Goal: Task Accomplishment & Management: Use online tool/utility

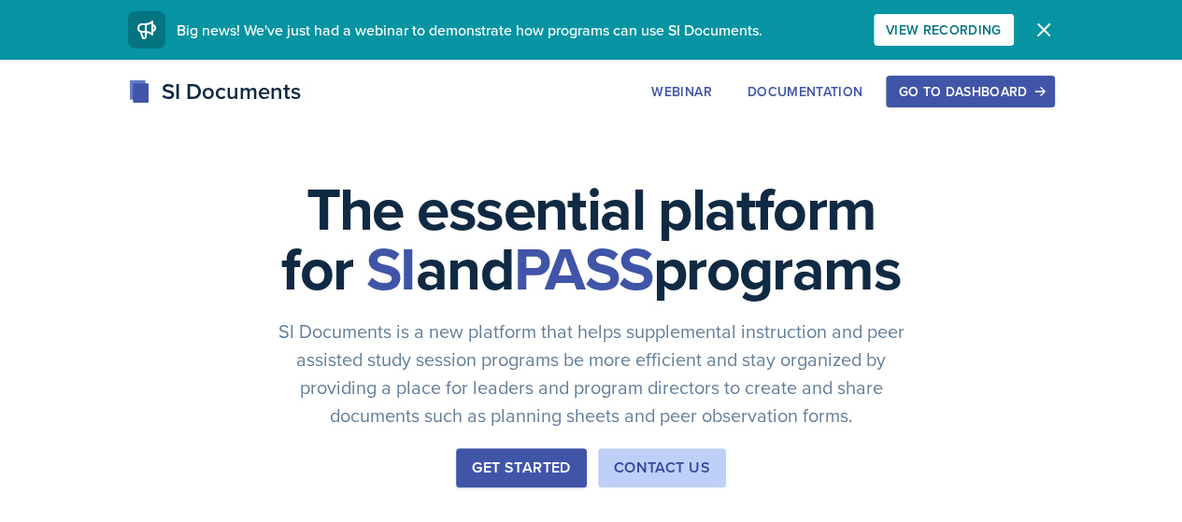
click at [1055, 22] on icon "button" at bounding box center [1043, 30] width 22 height 22
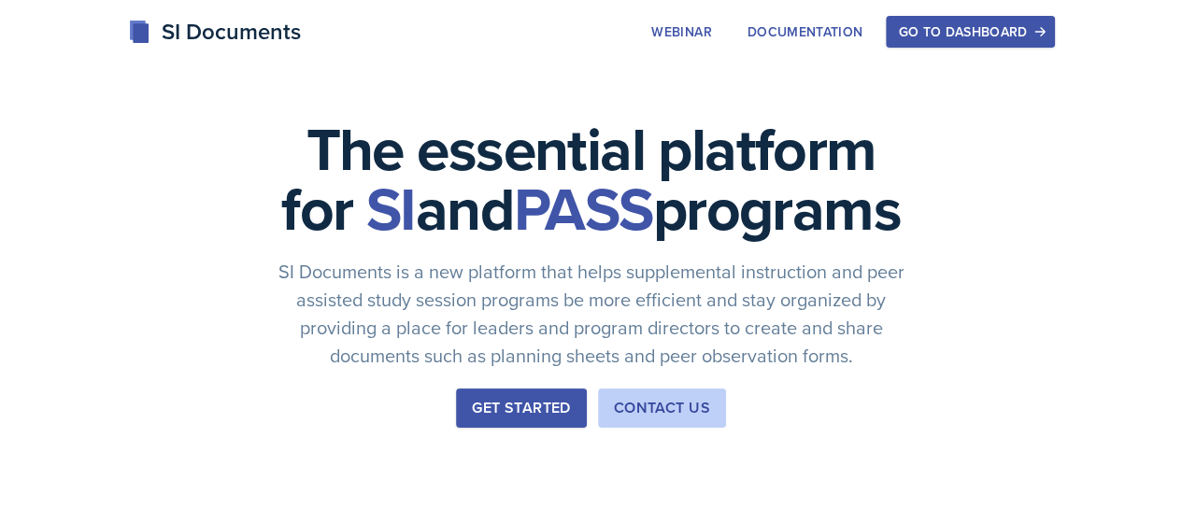
click at [1042, 37] on div "Go to Dashboard" at bounding box center [970, 31] width 144 height 15
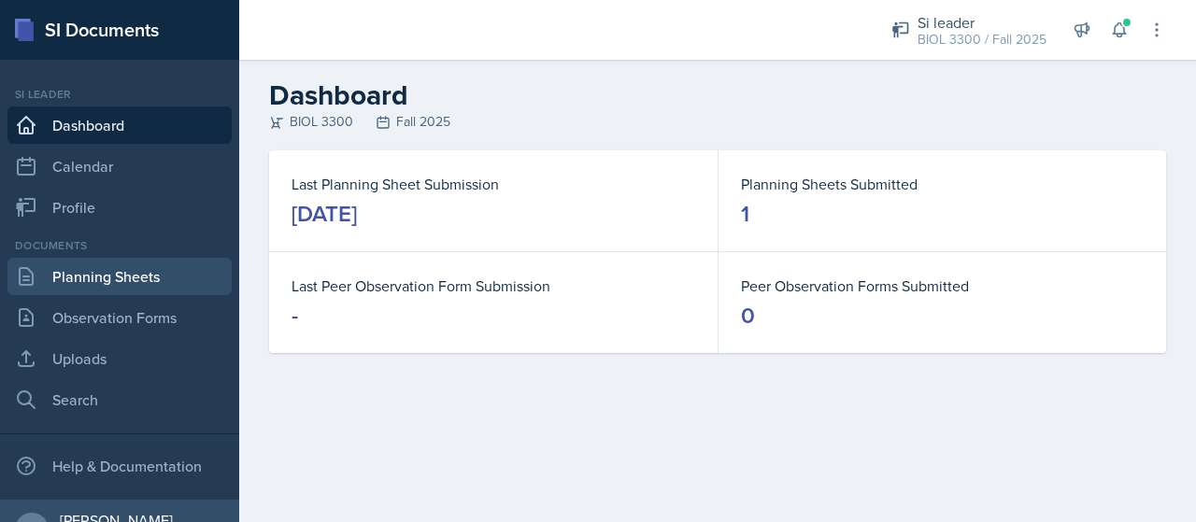
click at [148, 292] on link "Planning Sheets" at bounding box center [119, 276] width 224 height 37
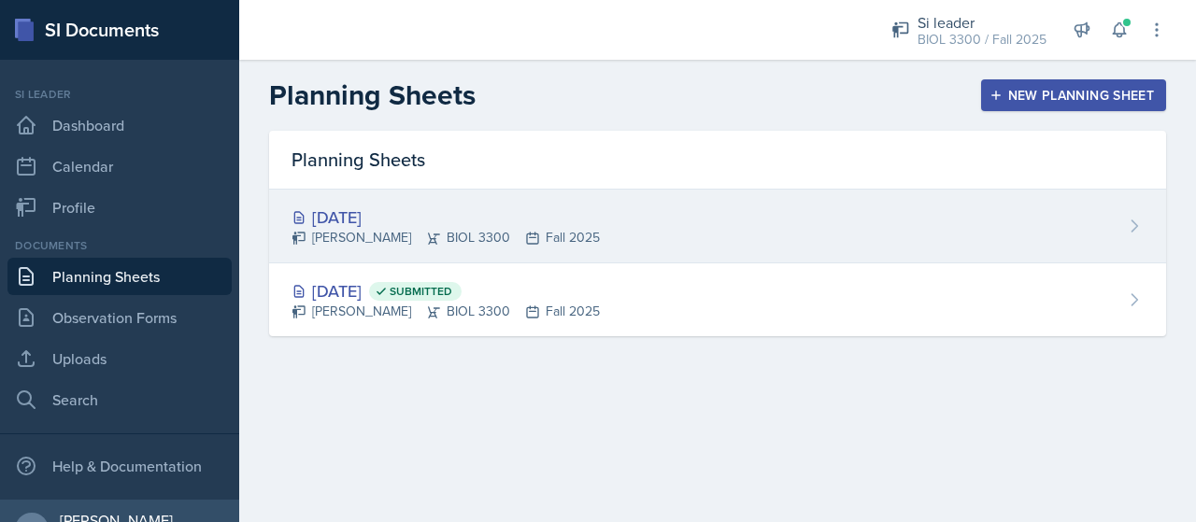
click at [493, 210] on div "[DATE]" at bounding box center [445, 217] width 308 height 25
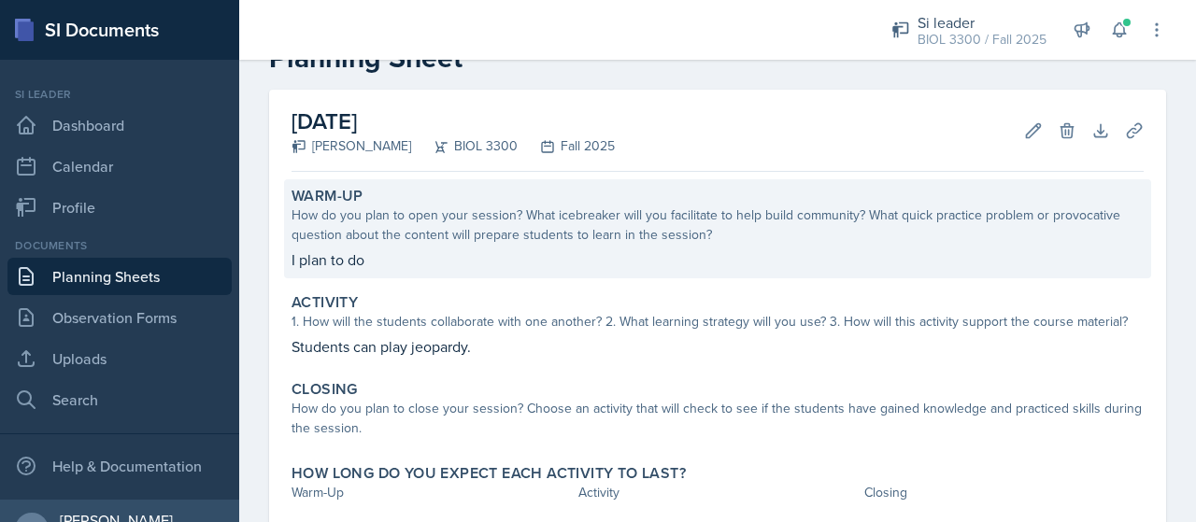
scroll to position [58, 0]
click at [517, 266] on p "I plan to do" at bounding box center [717, 259] width 852 height 22
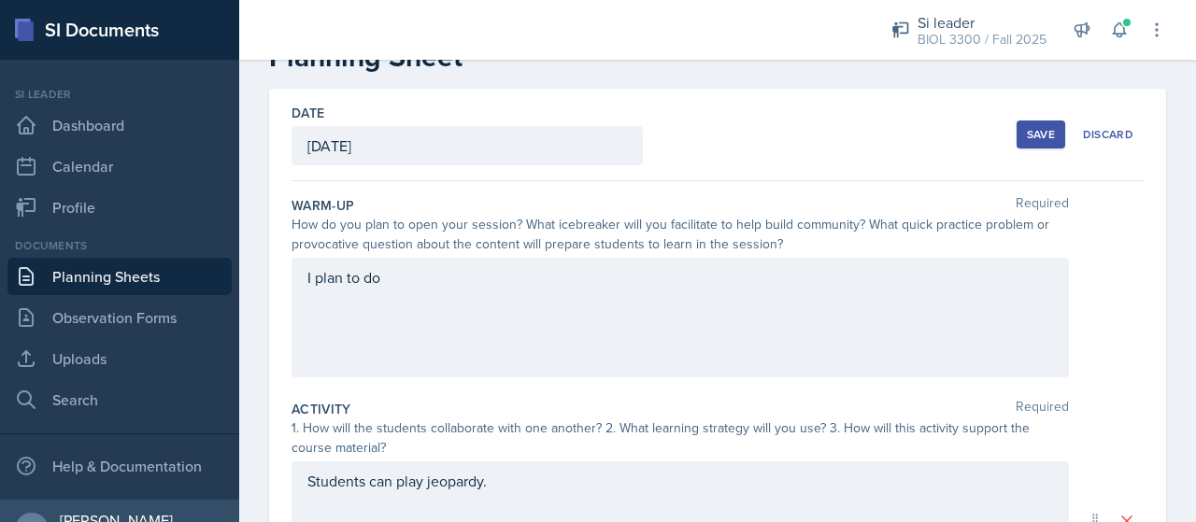
click at [451, 286] on div "I plan to do" at bounding box center [679, 318] width 777 height 120
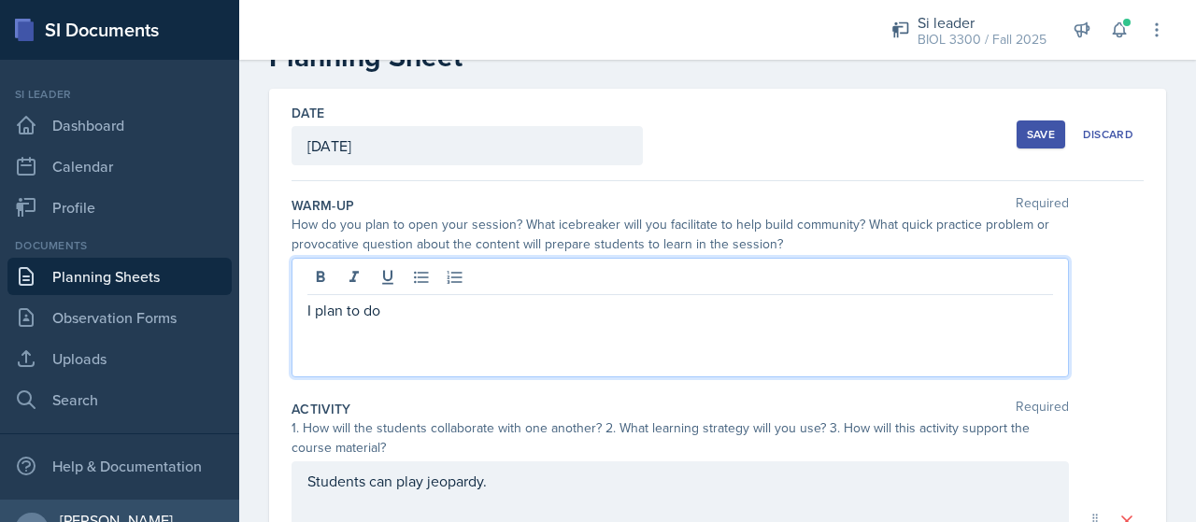
click at [494, 309] on p "I plan to do" at bounding box center [679, 310] width 745 height 22
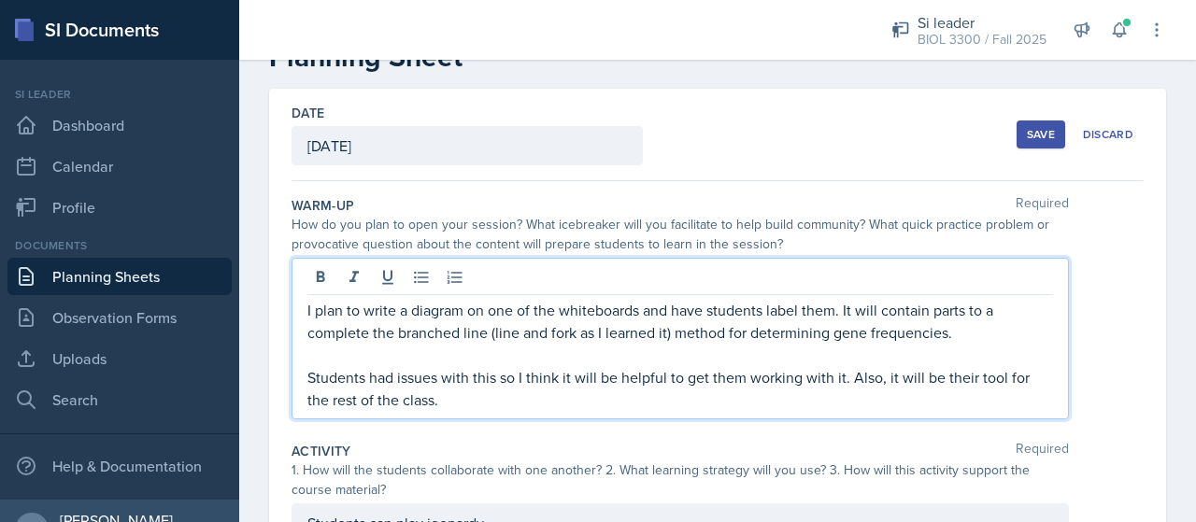
click at [925, 381] on p "Students had issues with this so I think it will be helpful to get them working…" at bounding box center [679, 388] width 745 height 45
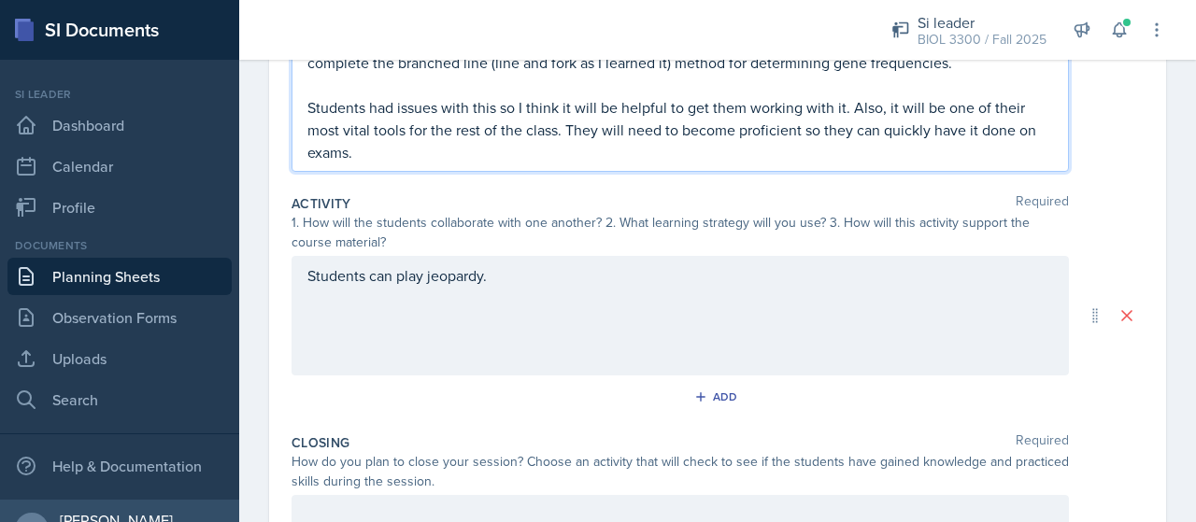
scroll to position [329, 0]
click at [1119, 33] on icon at bounding box center [1119, 30] width 19 height 19
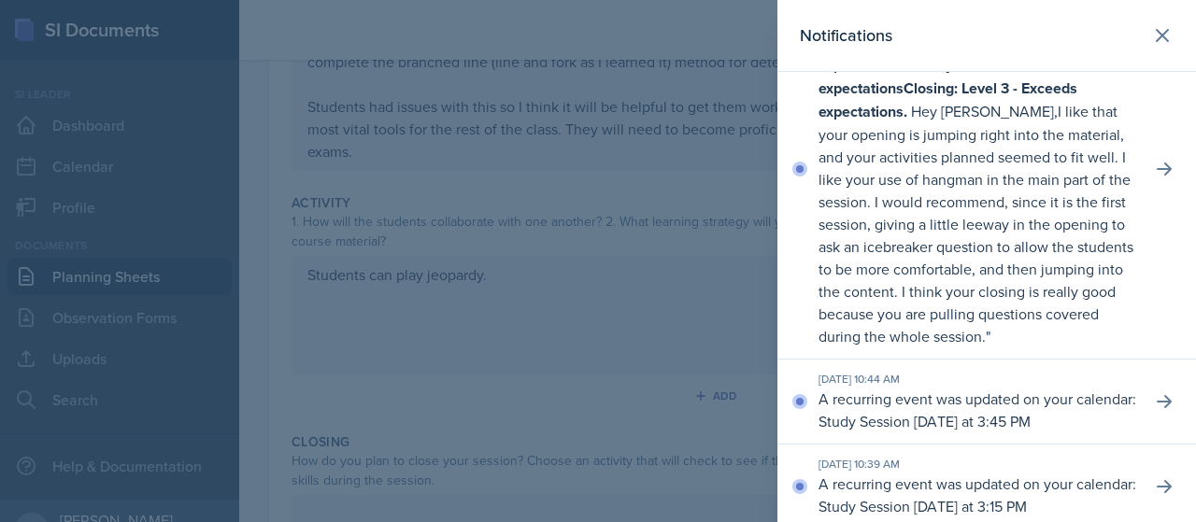
scroll to position [93, 0]
click at [1160, 27] on button at bounding box center [1161, 35] width 37 height 37
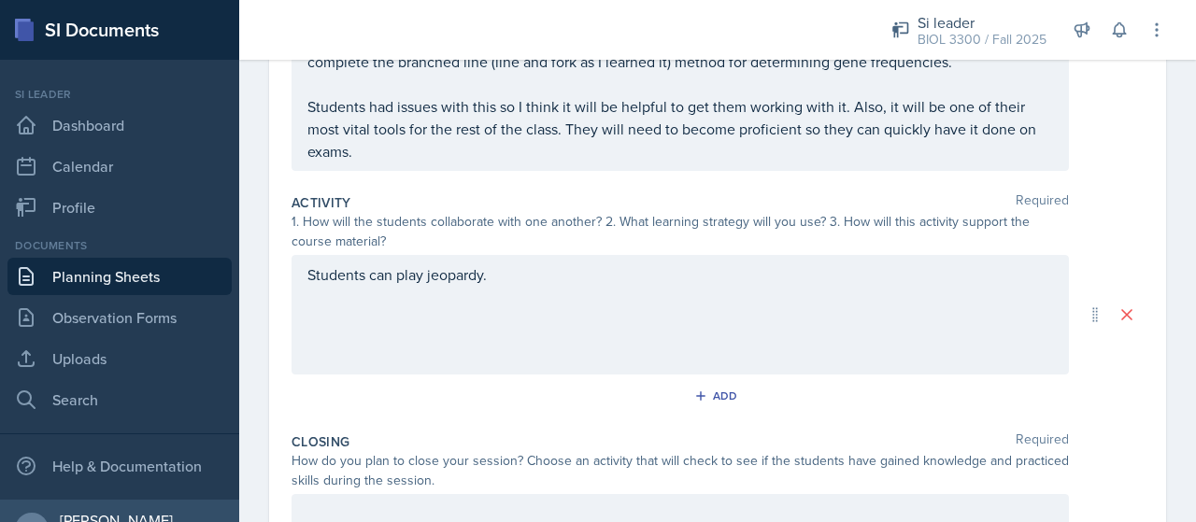
click at [720, 291] on div "Students can play jeopardy." at bounding box center [679, 315] width 777 height 120
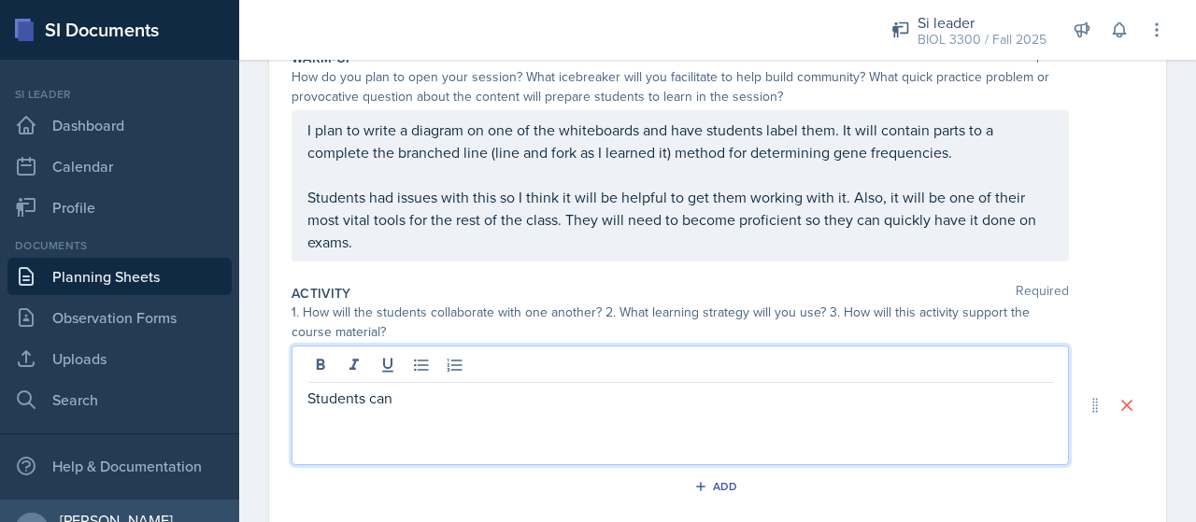
scroll to position [187, 0]
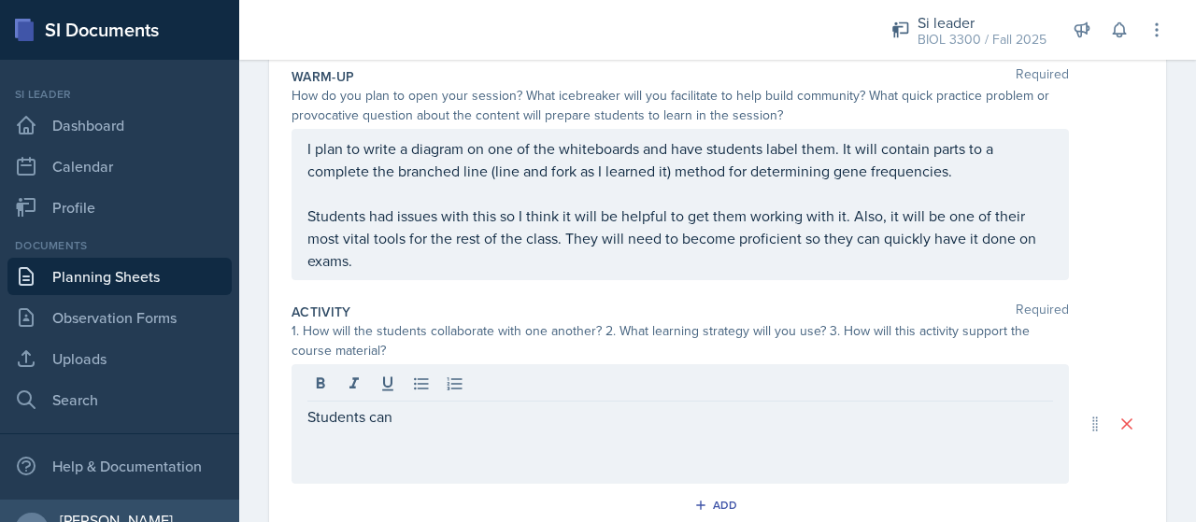
click at [644, 272] on div "I plan to write a diagram on one of the whiteboards and have students label the…" at bounding box center [679, 204] width 777 height 151
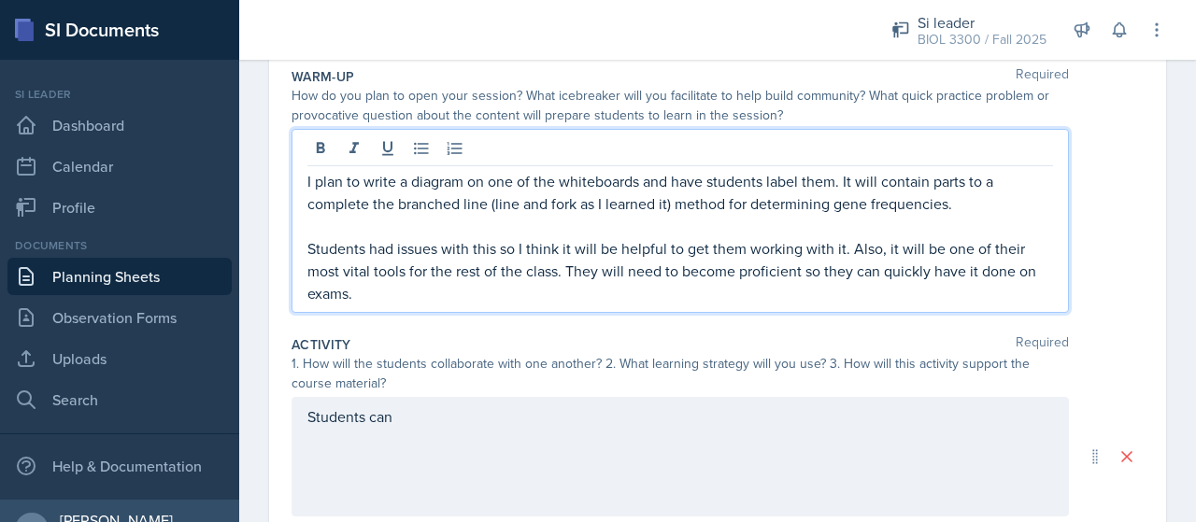
scroll to position [220, 0]
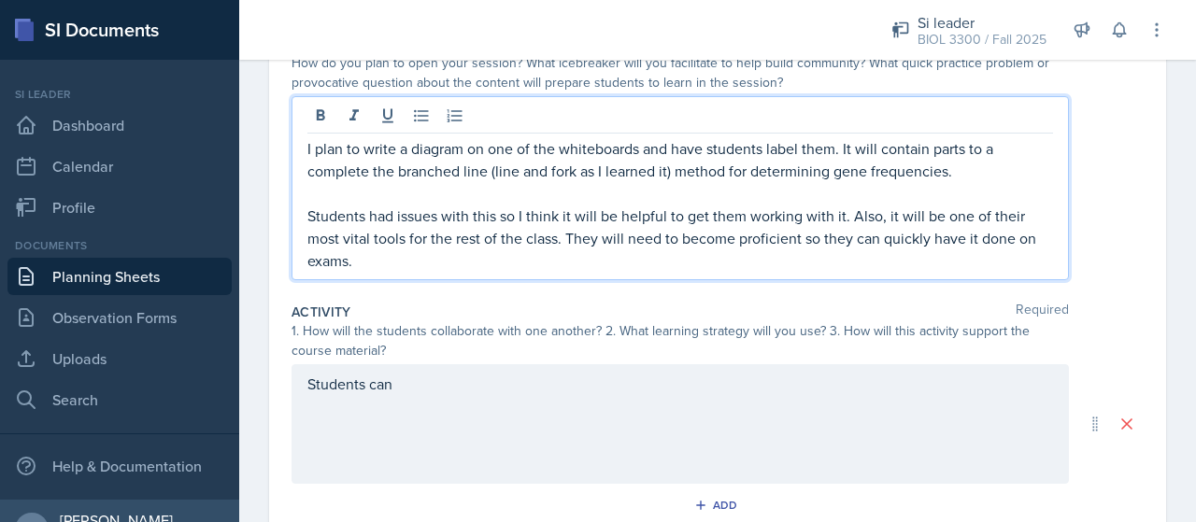
click at [620, 303] on div "Activity Required" at bounding box center [717, 312] width 852 height 19
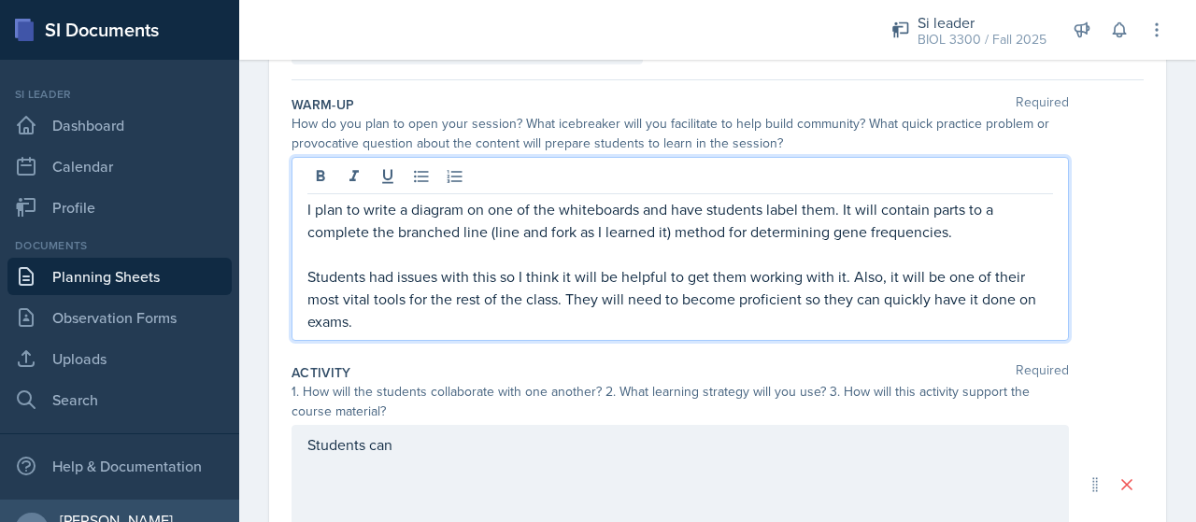
click at [620, 288] on p "Students had issues with this so I think it will be helpful to get them working…" at bounding box center [679, 298] width 745 height 67
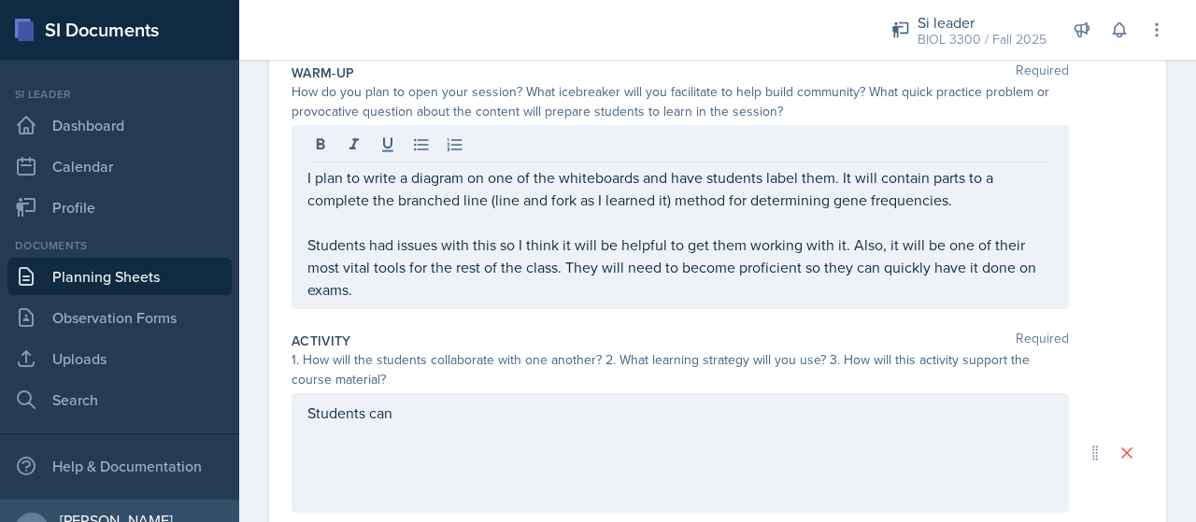
click at [1091, 184] on div "I plan to write a diagram on one of the whiteboards and have students label the…" at bounding box center [717, 217] width 852 height 184
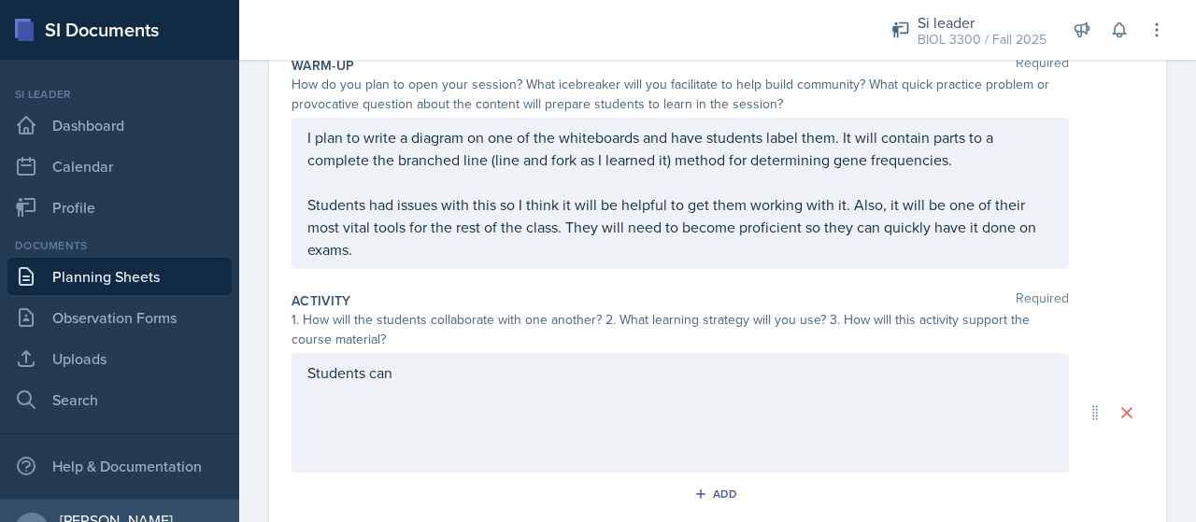
scroll to position [202, 0]
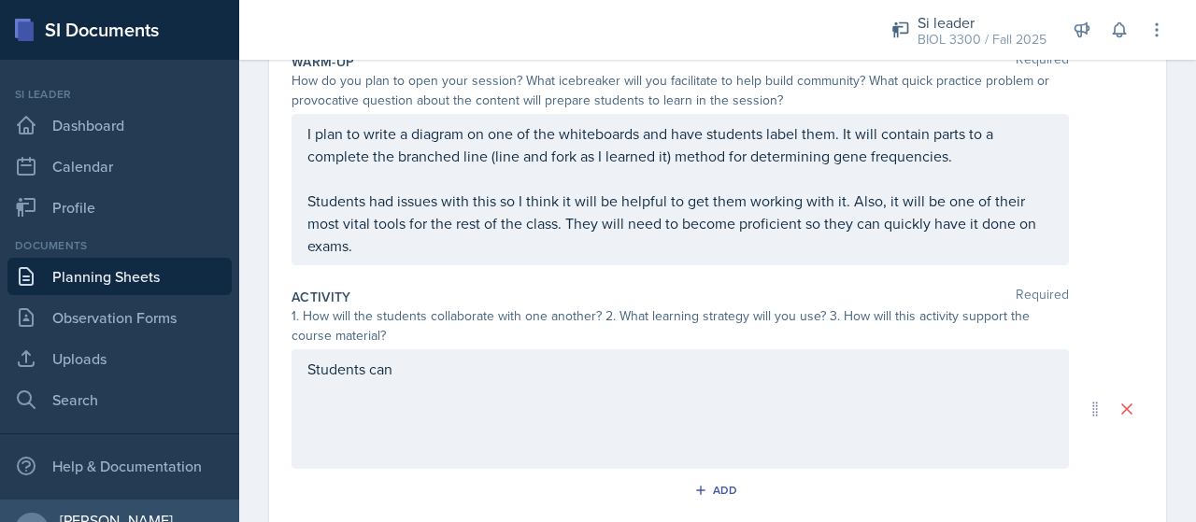
click at [983, 179] on p at bounding box center [679, 178] width 745 height 22
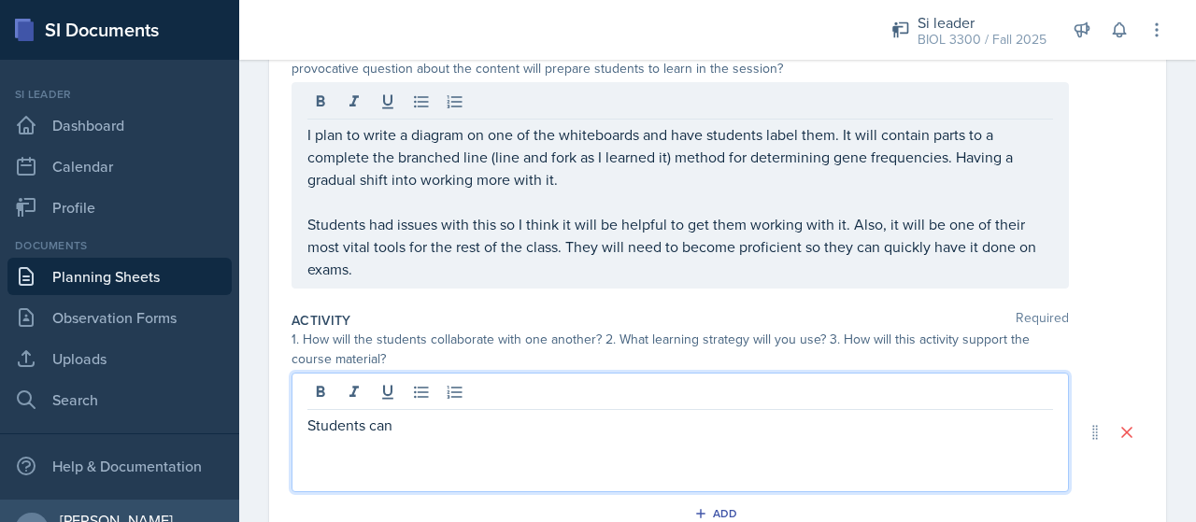
click at [785, 378] on div "Students can" at bounding box center [679, 433] width 777 height 120
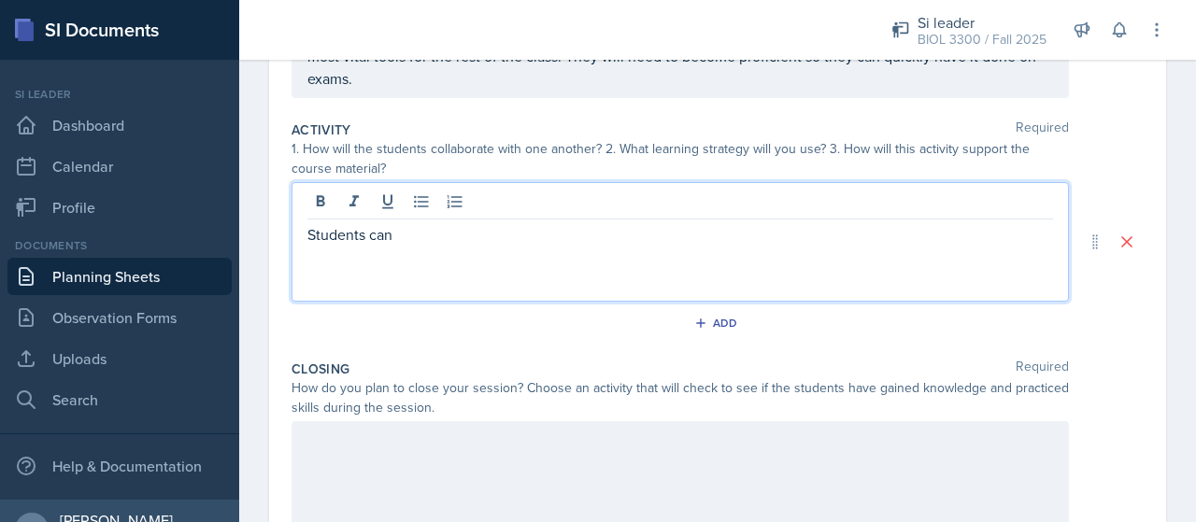
scroll to position [404, 0]
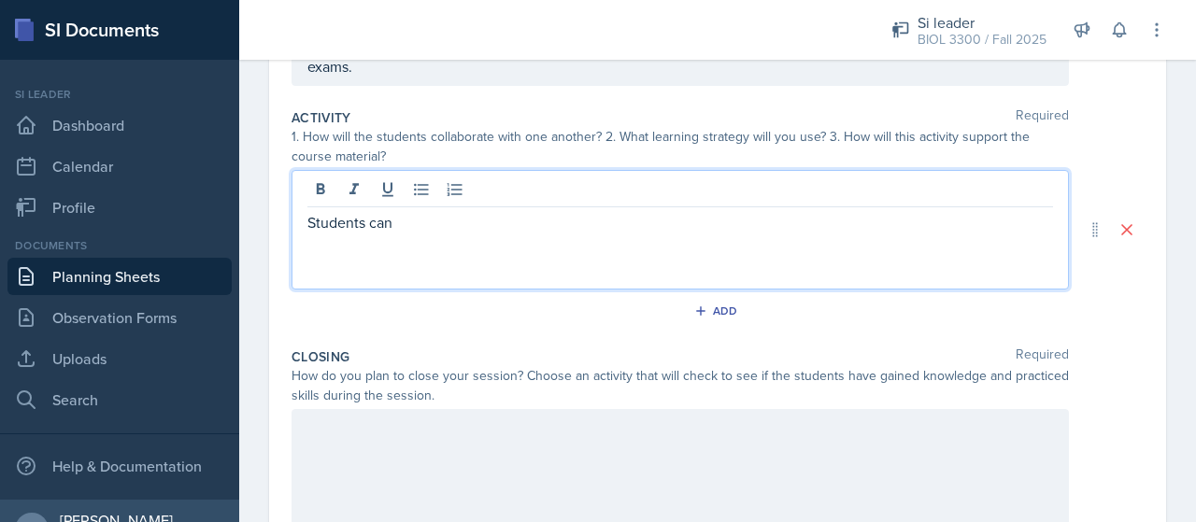
click at [864, 192] on div at bounding box center [679, 192] width 745 height 31
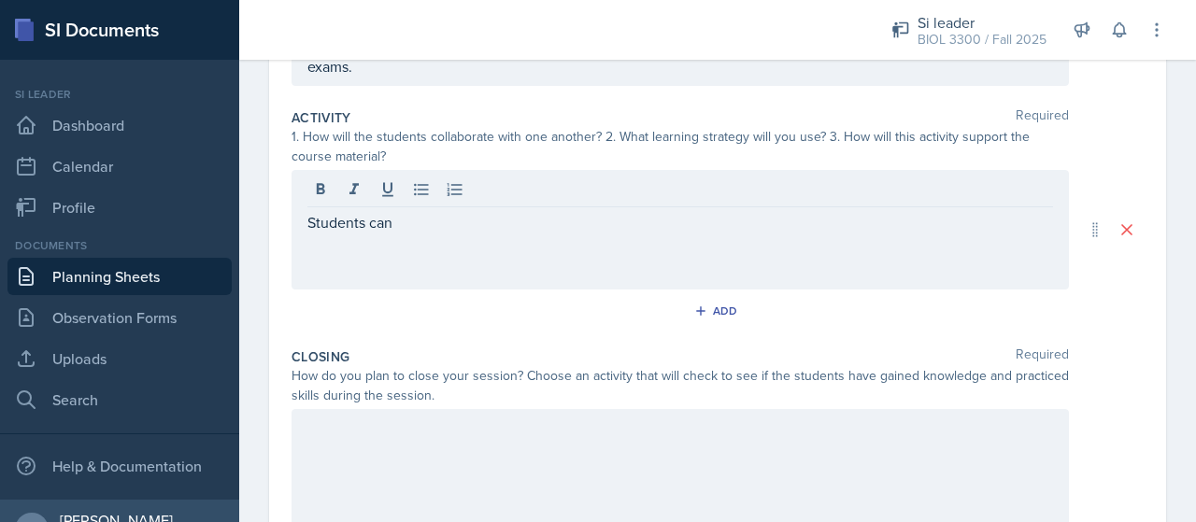
drag, startPoint x: 838, startPoint y: 287, endPoint x: 769, endPoint y: 308, distance: 72.4
click at [769, 308] on div "Activity Required 1. How will the students collaborate with one another? 2. Wha…" at bounding box center [717, 220] width 852 height 239
click at [644, 213] on div "Students can" at bounding box center [679, 230] width 777 height 120
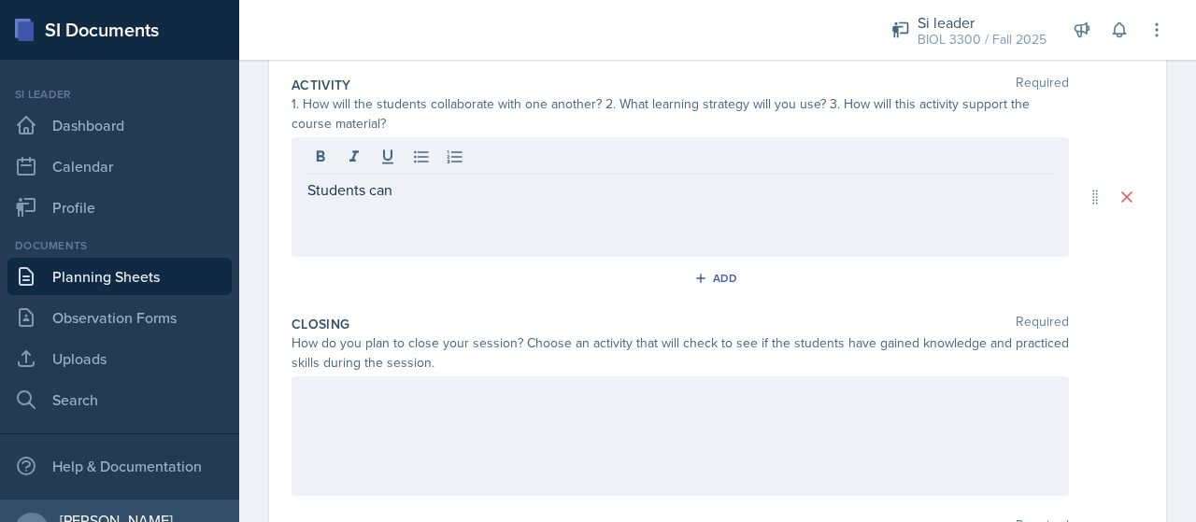
click at [707, 203] on div "Students can" at bounding box center [679, 197] width 777 height 120
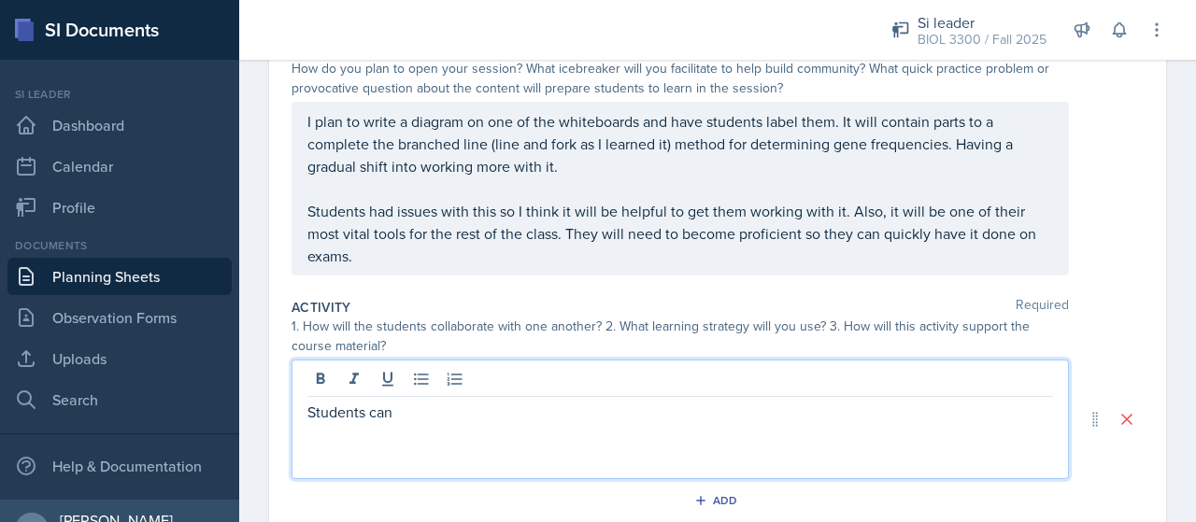
scroll to position [211, 0]
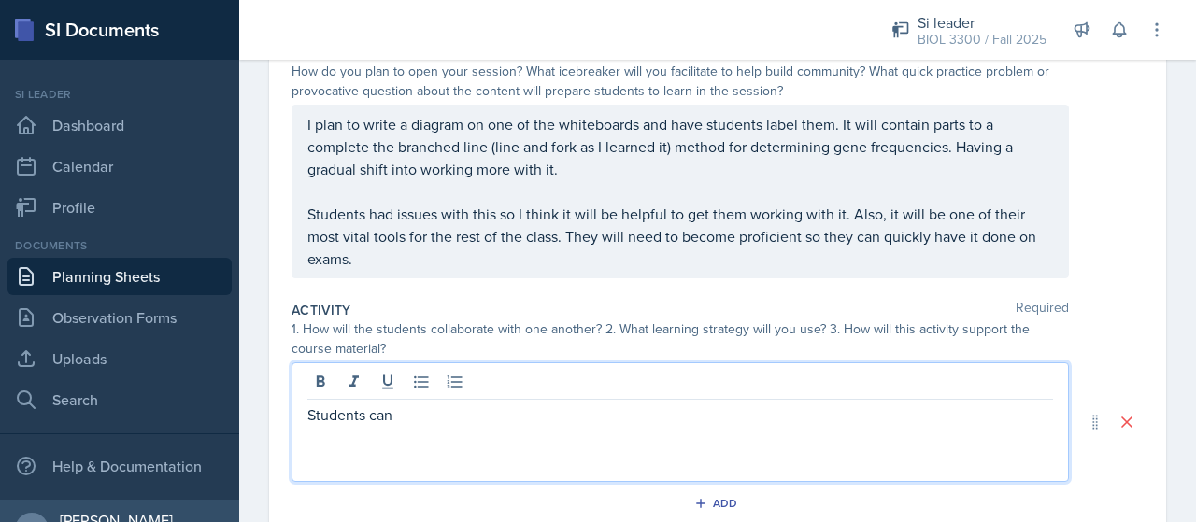
click at [658, 460] on div "Students can" at bounding box center [679, 422] width 777 height 120
